Goal: Task Accomplishment & Management: Complete application form

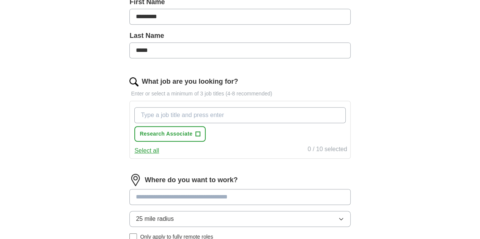
scroll to position [179, 0]
click at [260, 113] on input "What job are you looking for?" at bounding box center [239, 115] width 211 height 16
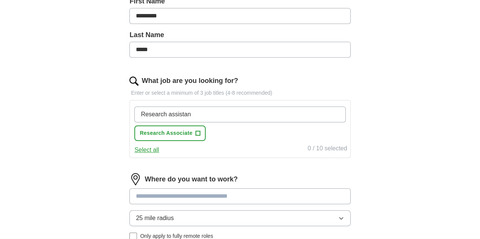
type input "Research assistant"
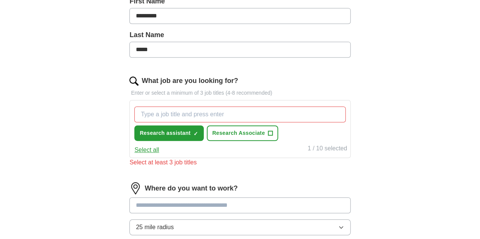
click at [159, 151] on button "Select all" at bounding box center [146, 150] width 25 height 9
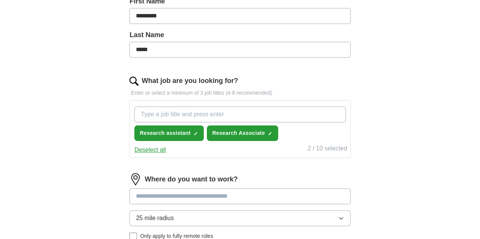
click at [226, 113] on input "What job are you looking for?" at bounding box center [239, 115] width 211 height 16
type input "Biotechnology"
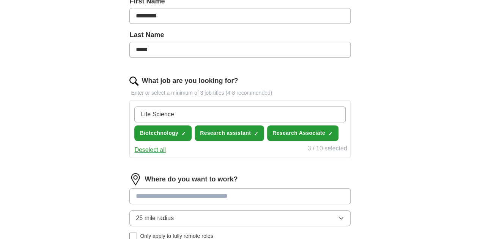
type input "Life Sciences"
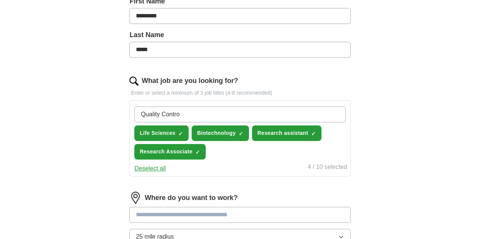
type input "Quality Control"
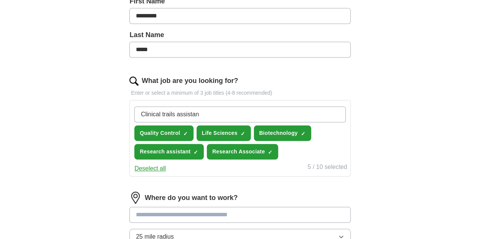
type input "Clinical trails assistant"
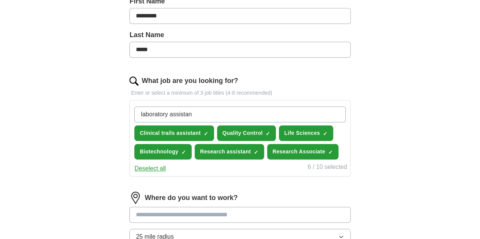
type input "laboratory assistant"
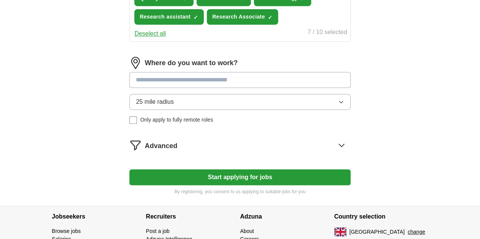
scroll to position [334, 0]
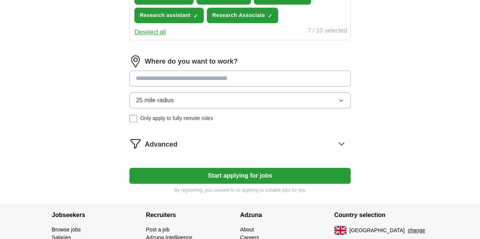
click at [231, 86] on input at bounding box center [239, 79] width 221 height 16
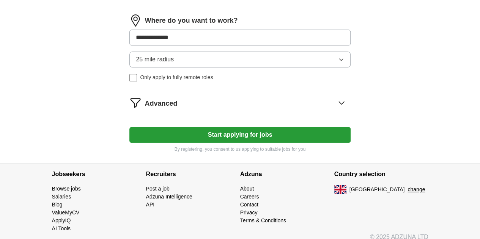
scroll to position [375, 0]
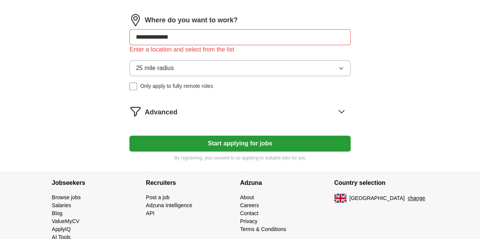
click at [247, 45] on input "**********" at bounding box center [239, 37] width 221 height 16
type input "*"
click at [234, 45] on input at bounding box center [239, 37] width 221 height 16
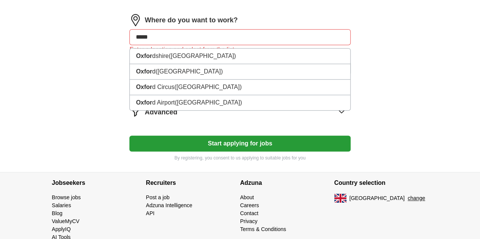
type input "******"
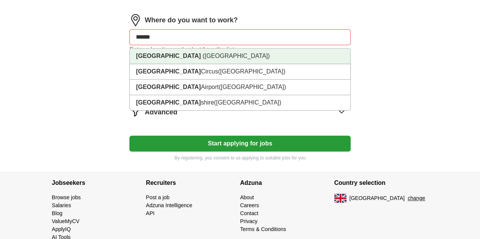
click at [223, 64] on li "Oxford (Oxfordshire)" at bounding box center [240, 57] width 220 height 16
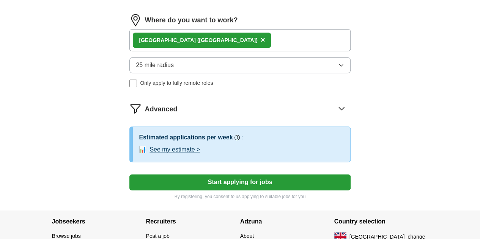
click at [223, 73] on button "25 mile radius" at bounding box center [239, 65] width 221 height 16
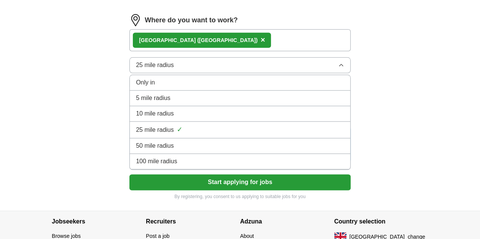
click at [237, 170] on li "100 mile radius" at bounding box center [240, 162] width 220 height 16
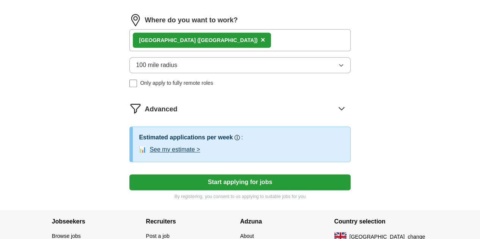
click at [234, 190] on button "Start applying for jobs" at bounding box center [239, 182] width 221 height 16
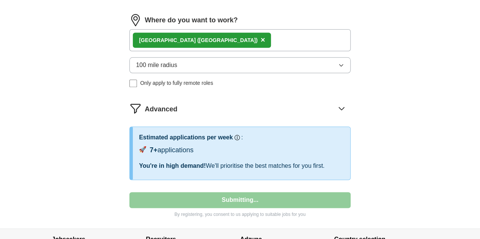
select select "**"
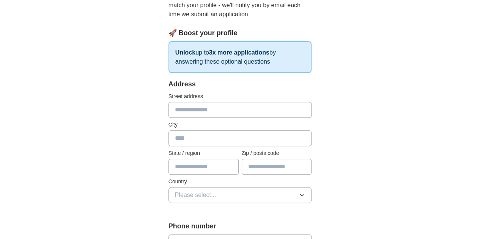
scroll to position [7, 0]
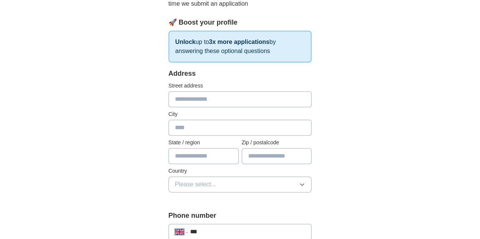
scroll to position [106, 0]
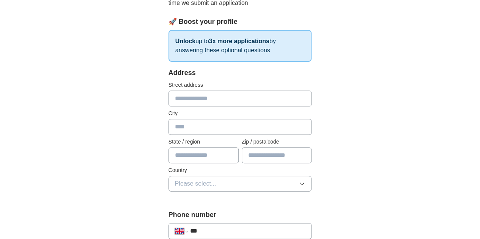
click at [218, 103] on input "text" at bounding box center [239, 99] width 143 height 16
type input "**********"
click at [206, 133] on input "text" at bounding box center [239, 127] width 143 height 16
type input "*********"
click at [193, 156] on input "text" at bounding box center [203, 156] width 70 height 16
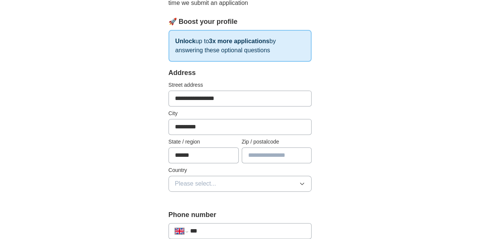
type input "******"
click at [266, 156] on input "text" at bounding box center [277, 156] width 70 height 16
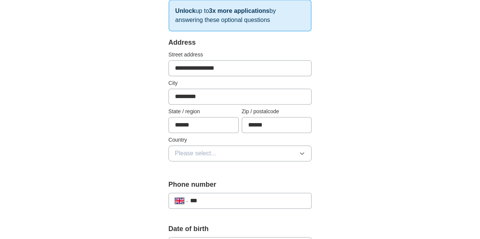
scroll to position [137, 0]
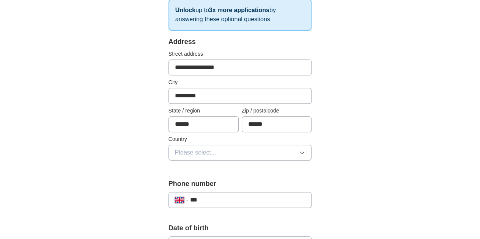
type input "******"
click at [271, 151] on button "Please select..." at bounding box center [239, 153] width 143 height 16
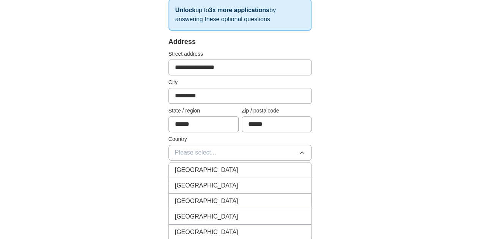
click at [263, 166] on div "[GEOGRAPHIC_DATA]" at bounding box center [240, 170] width 130 height 9
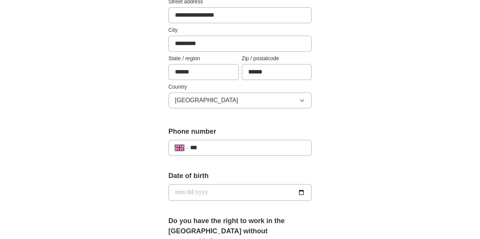
scroll to position [190, 0]
click at [265, 145] on input "***" at bounding box center [247, 147] width 115 height 9
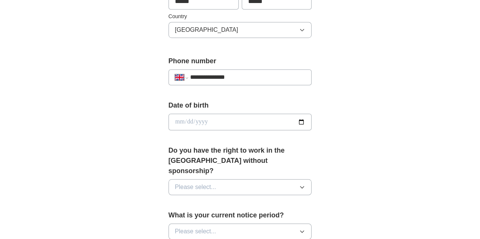
scroll to position [260, 0]
type input "**********"
click at [272, 121] on input "date" at bounding box center [239, 122] width 143 height 17
type input "**********"
click at [247, 179] on button "Please select..." at bounding box center [239, 187] width 143 height 16
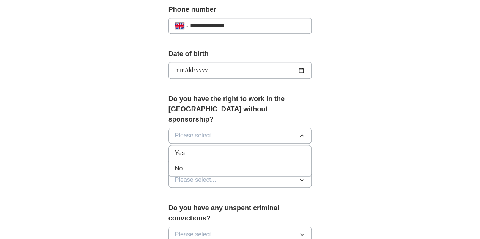
scroll to position [312, 0]
click at [249, 149] on div "Yes" at bounding box center [240, 153] width 130 height 9
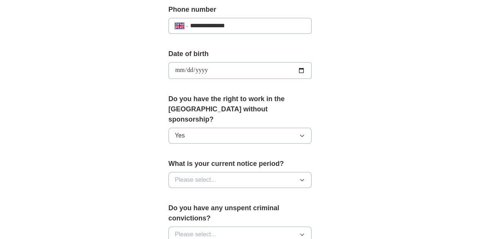
click at [249, 128] on button "Yes" at bounding box center [239, 136] width 143 height 16
click at [240, 165] on div "No" at bounding box center [240, 169] width 130 height 9
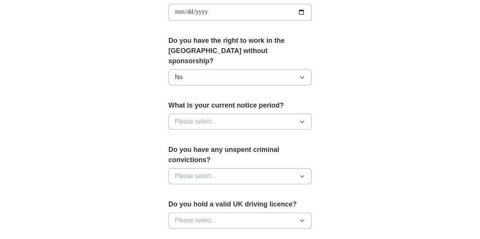
scroll to position [373, 0]
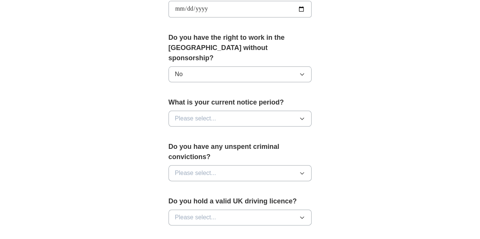
click at [235, 111] on button "Please select..." at bounding box center [239, 119] width 143 height 16
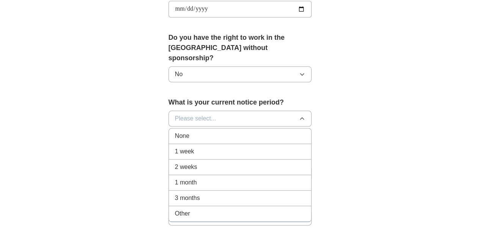
click at [218, 132] on div "None" at bounding box center [240, 136] width 130 height 9
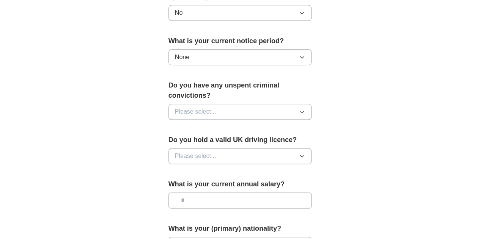
scroll to position [435, 0]
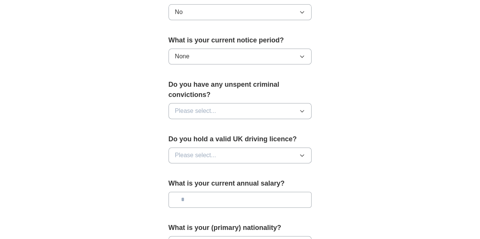
click at [220, 49] on button "None" at bounding box center [239, 57] width 143 height 16
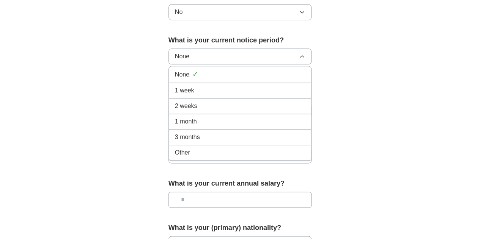
click at [204, 86] on div "1 week" at bounding box center [240, 90] width 130 height 9
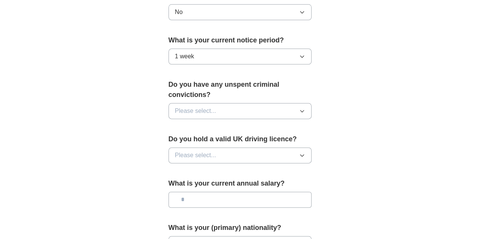
drag, startPoint x: 206, startPoint y: 49, endPoint x: 203, endPoint y: 51, distance: 4.4
click at [203, 51] on button "1 week" at bounding box center [239, 57] width 143 height 16
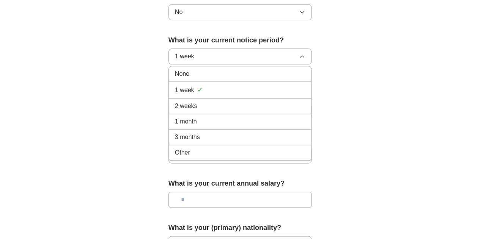
click at [203, 51] on button "1 week" at bounding box center [239, 57] width 143 height 16
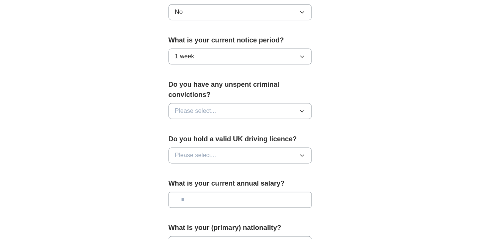
click at [203, 51] on button "1 week" at bounding box center [239, 57] width 143 height 16
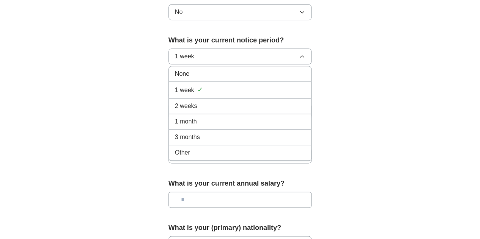
click at [192, 148] on div "Other" at bounding box center [240, 152] width 130 height 9
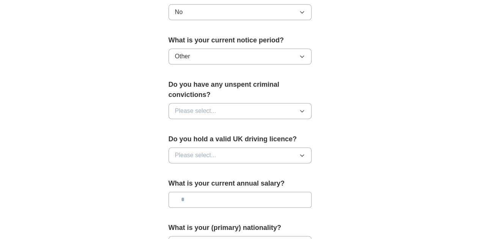
click at [187, 49] on button "Other" at bounding box center [239, 57] width 143 height 16
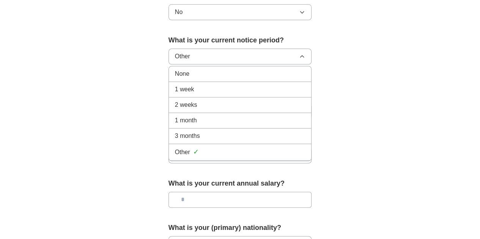
click at [178, 67] on li "None" at bounding box center [240, 74] width 143 height 16
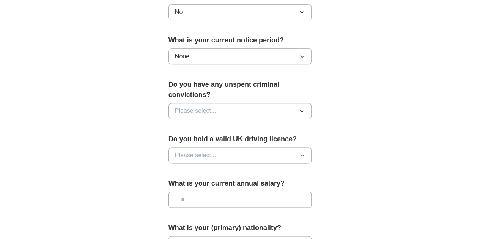
click at [178, 107] on span "Please select..." at bounding box center [195, 111] width 41 height 9
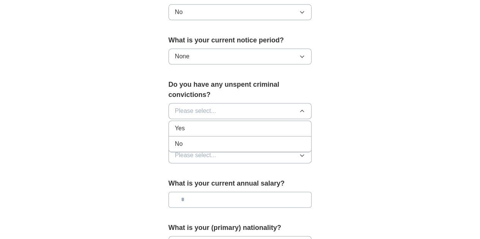
click at [176, 140] on div "No" at bounding box center [240, 144] width 130 height 9
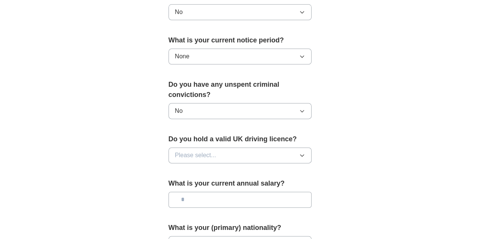
click at [177, 151] on span "Please select..." at bounding box center [195, 155] width 41 height 9
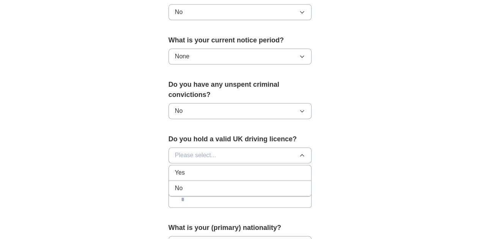
click at [180, 184] on div "No" at bounding box center [240, 188] width 130 height 9
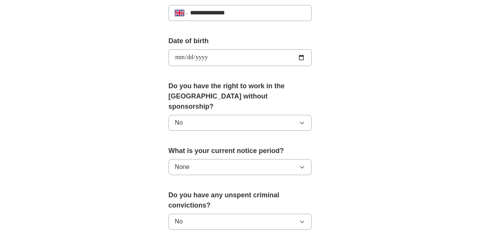
scroll to position [320, 0]
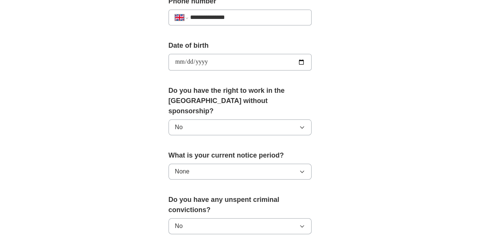
click at [187, 119] on button "No" at bounding box center [239, 127] width 143 height 16
click at [182, 137] on li "Yes" at bounding box center [240, 145] width 143 height 16
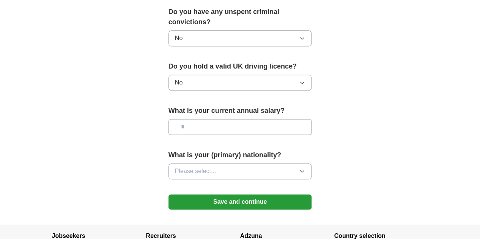
scroll to position [509, 0]
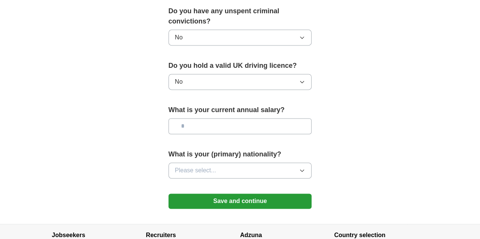
click at [180, 118] on input "text" at bounding box center [239, 126] width 143 height 16
type input "*******"
click at [170, 163] on button "Please select..." at bounding box center [239, 171] width 143 height 16
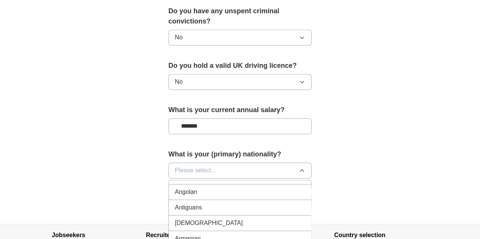
scroll to position [89, 0]
click at [184, 166] on span "Please select..." at bounding box center [195, 170] width 41 height 9
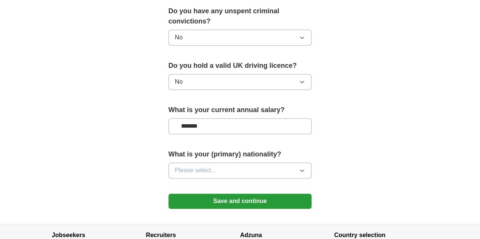
click at [184, 166] on span "Please select..." at bounding box center [195, 170] width 41 height 9
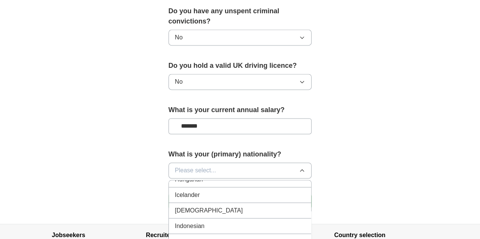
scroll to position [1222, 0]
click at [176, 205] on div "Indian" at bounding box center [240, 209] width 130 height 9
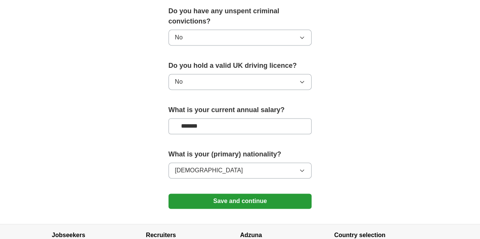
click at [218, 194] on button "Save and continue" at bounding box center [239, 201] width 143 height 15
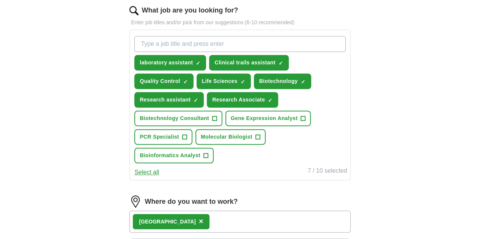
scroll to position [250, 0]
click at [217, 115] on span "+" at bounding box center [214, 118] width 5 height 6
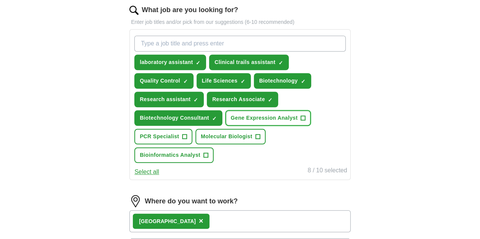
click at [231, 122] on span "Gene Expression Analyst" at bounding box center [264, 118] width 67 height 8
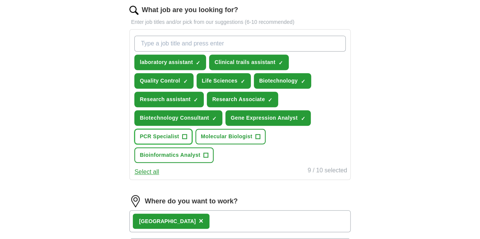
click at [179, 138] on span "PCR Specialist" at bounding box center [159, 137] width 39 height 8
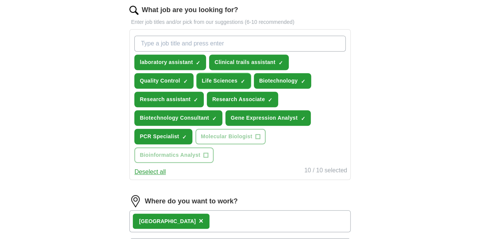
click at [0, 0] on span "×" at bounding box center [0, 0] width 0 height 0
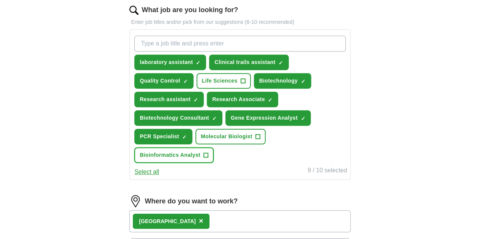
click at [200, 151] on span "Bioinformatics Analyst" at bounding box center [170, 155] width 61 height 8
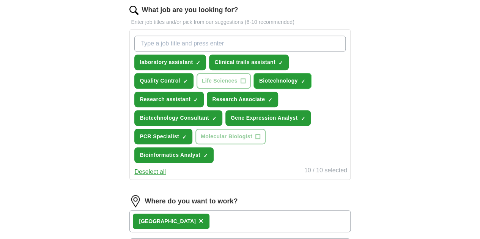
click at [0, 0] on span "×" at bounding box center [0, 0] width 0 height 0
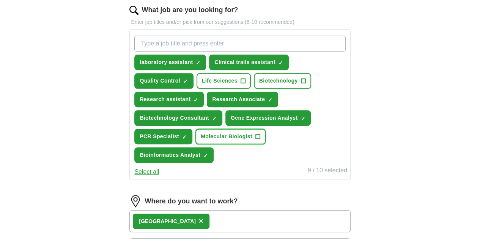
click at [201, 141] on span "Molecular Biologist" at bounding box center [227, 137] width 52 height 8
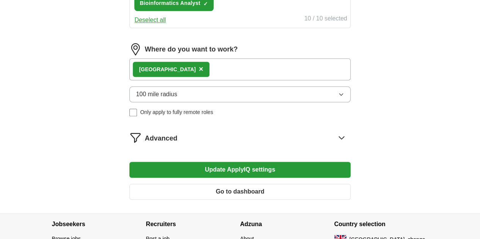
scroll to position [400, 0]
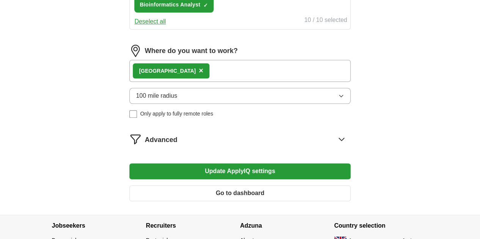
click at [205, 66] on div "Oxford ×" at bounding box center [239, 71] width 221 height 22
click at [199, 71] on span "×" at bounding box center [201, 70] width 5 height 8
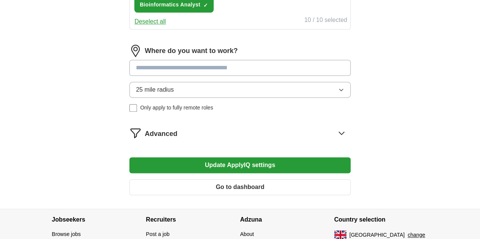
click at [188, 67] on input at bounding box center [239, 68] width 221 height 16
type input "**"
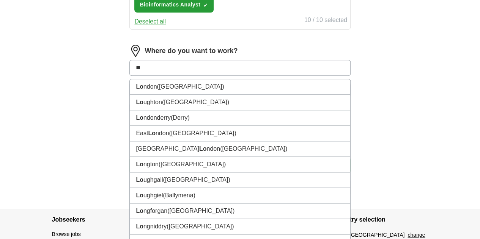
drag, startPoint x: 188, startPoint y: 67, endPoint x: 183, endPoint y: 78, distance: 11.9
click at [183, 76] on div "** Lo ndon ([GEOGRAPHIC_DATA]) Lo ughton ([GEOGRAPHIC_DATA]) Lo ndonderry ([GEO…" at bounding box center [239, 68] width 221 height 16
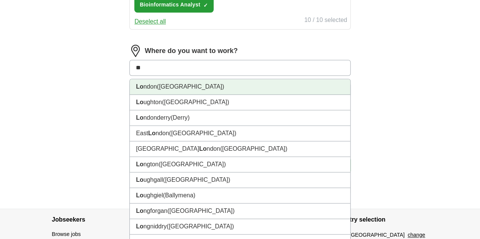
click at [183, 79] on li "Lo ndon ([GEOGRAPHIC_DATA])" at bounding box center [240, 87] width 220 height 16
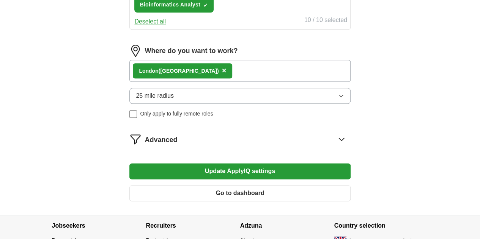
click at [174, 94] on span "25 mile radius" at bounding box center [155, 95] width 38 height 9
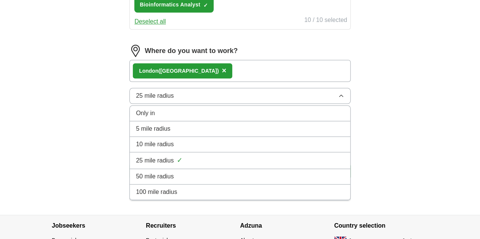
click at [197, 185] on li "100 mile radius" at bounding box center [240, 193] width 220 height 16
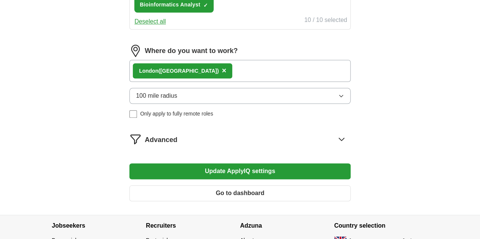
click at [195, 171] on button "Update ApplyIQ settings" at bounding box center [239, 171] width 221 height 16
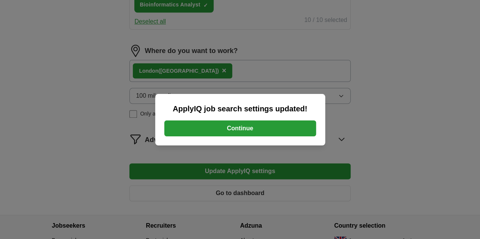
click at [215, 132] on button "Continue" at bounding box center [240, 129] width 152 height 16
